Goal: Find specific page/section: Find specific page/section

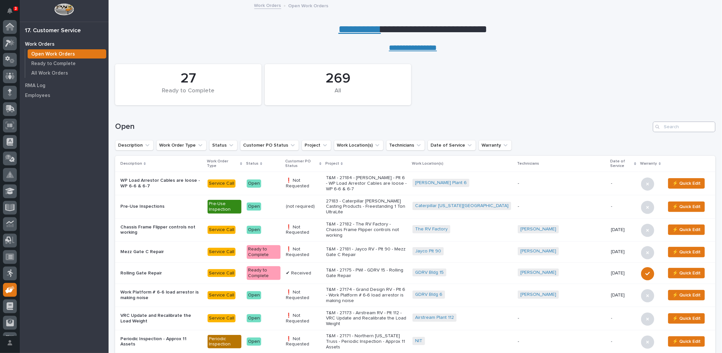
scroll to position [29, 0]
click at [679, 128] on input "Search" at bounding box center [684, 127] width 63 height 11
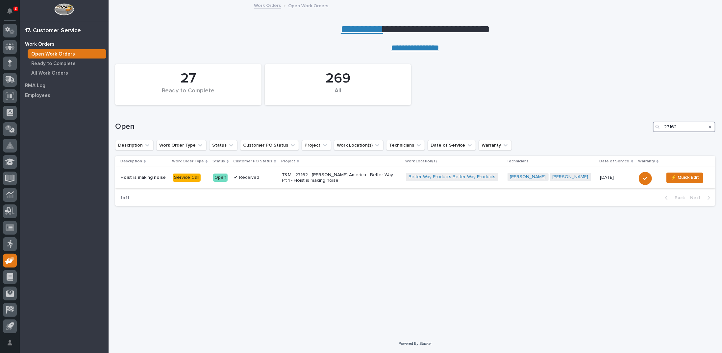
type input "27162"
click at [328, 176] on p "T&M - 27162 - Starke America - Better Way Plt 1 - Hoist is making noise" at bounding box center [339, 177] width 115 height 11
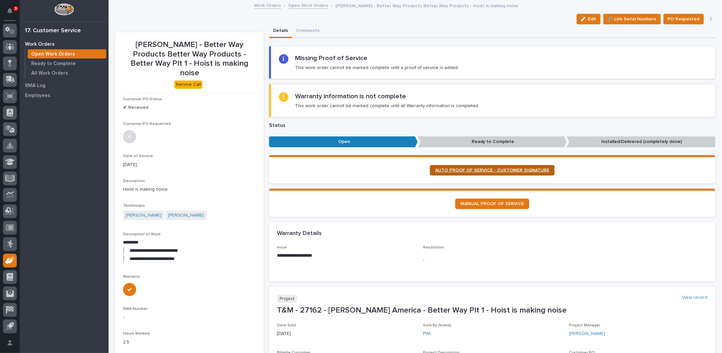
click at [470, 168] on span "AUTO PROOF OF SERVICE - CUSTOMER SIGNATURE" at bounding box center [492, 170] width 114 height 5
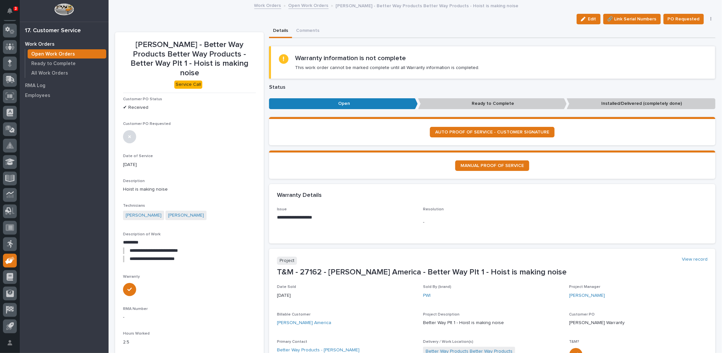
click at [296, 3] on link "Open Work Orders" at bounding box center [309, 5] width 40 height 8
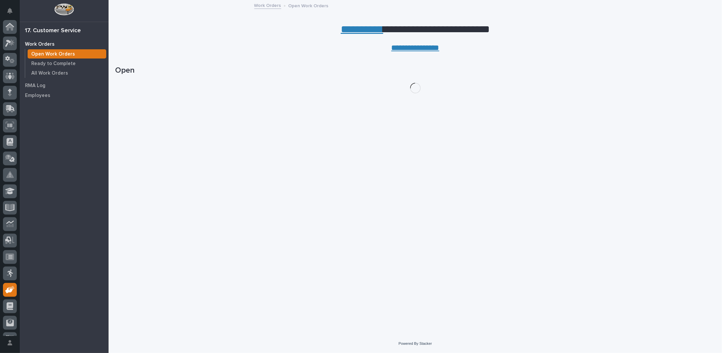
scroll to position [29, 0]
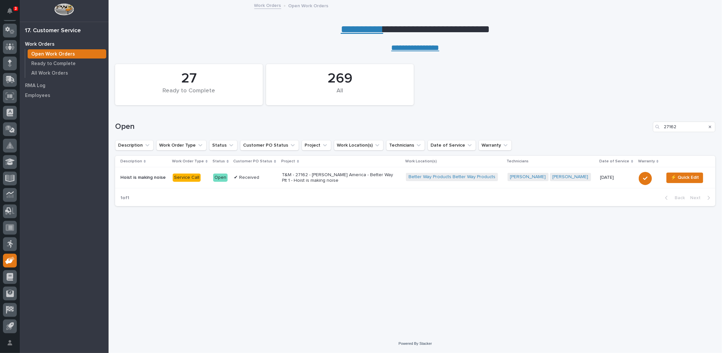
click at [358, 30] on link "**********" at bounding box center [362, 29] width 42 height 11
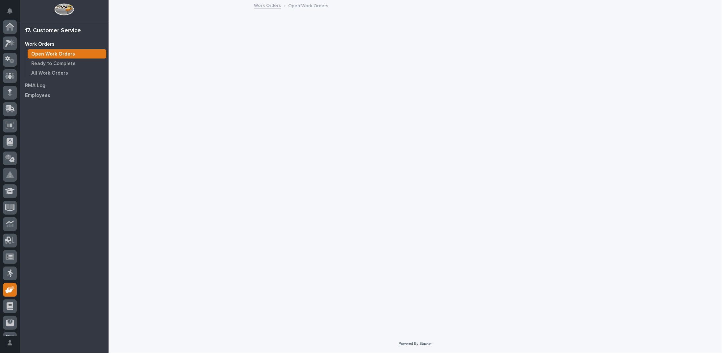
scroll to position [29, 0]
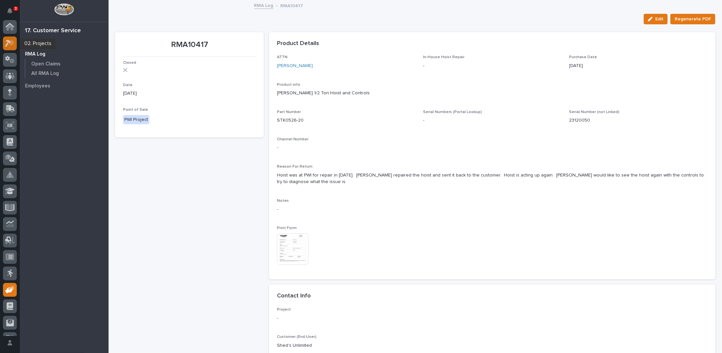
click at [9, 45] on icon at bounding box center [10, 43] width 10 height 8
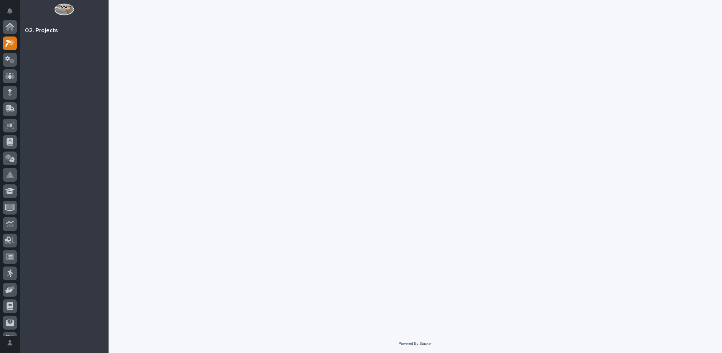
scroll to position [16, 0]
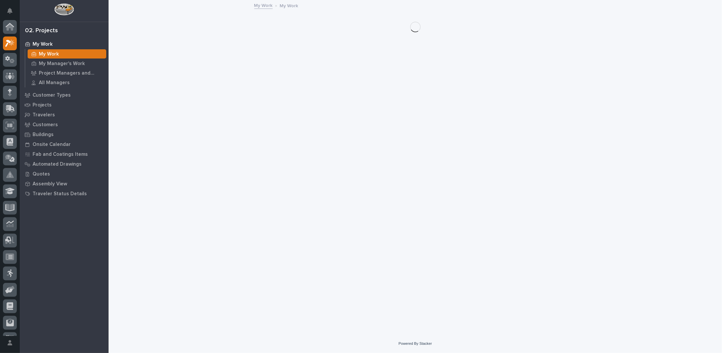
scroll to position [16, 0]
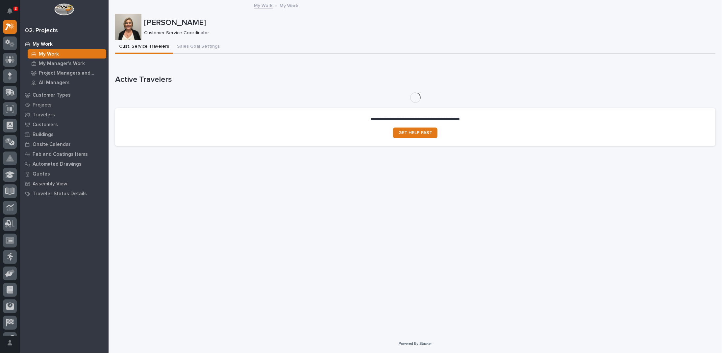
click at [46, 125] on p "Customers" at bounding box center [45, 125] width 25 height 6
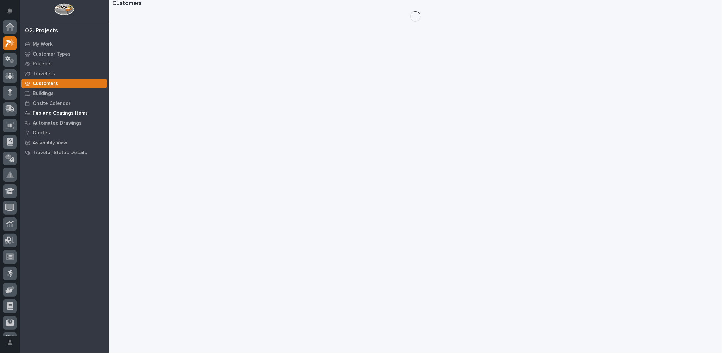
scroll to position [16, 0]
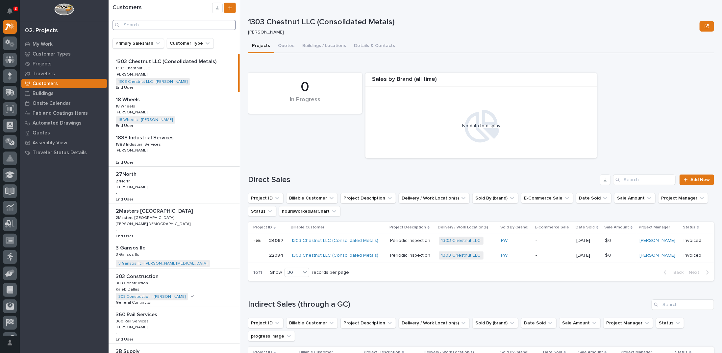
click at [142, 23] on input "Search" at bounding box center [174, 25] width 123 height 11
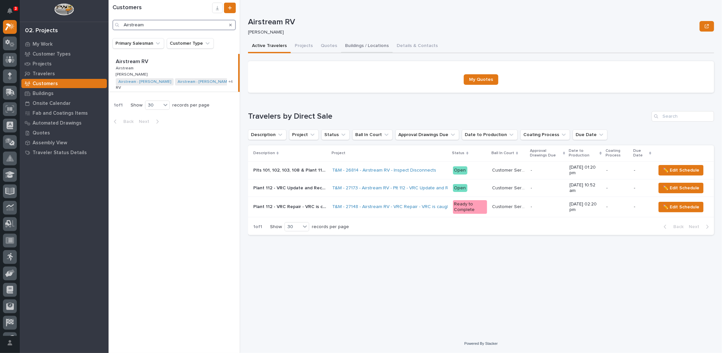
type input "Airstream"
click at [352, 47] on button "Buildings / Locations" at bounding box center [367, 46] width 52 height 14
